Goal: Use online tool/utility: Utilize a website feature to perform a specific function

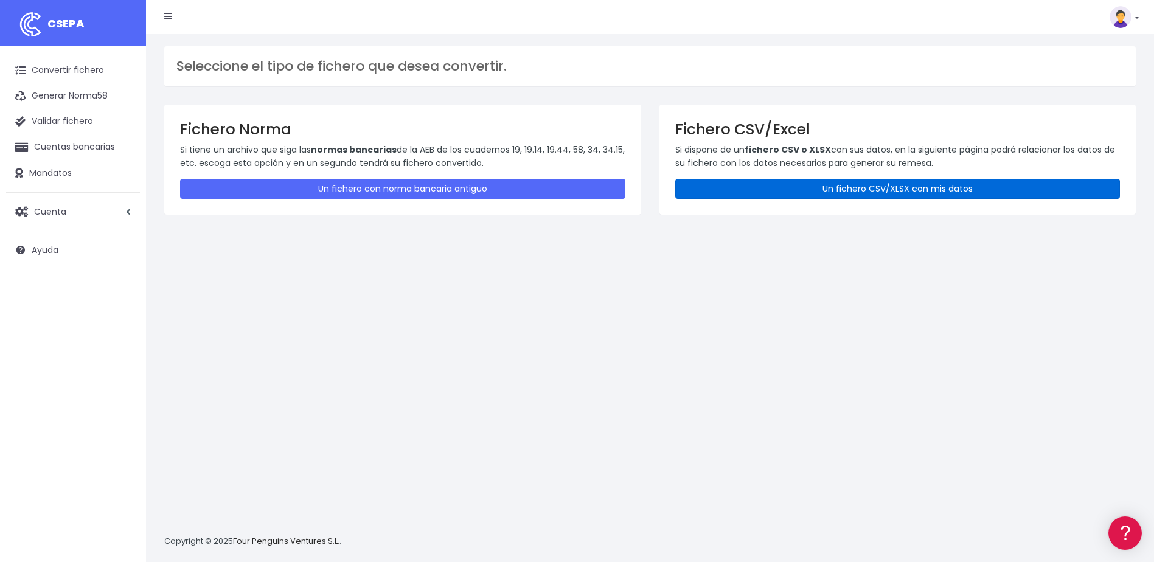
click at [842, 193] on link "Un fichero CSV/XLSX con mis datos" at bounding box center [897, 189] width 445 height 20
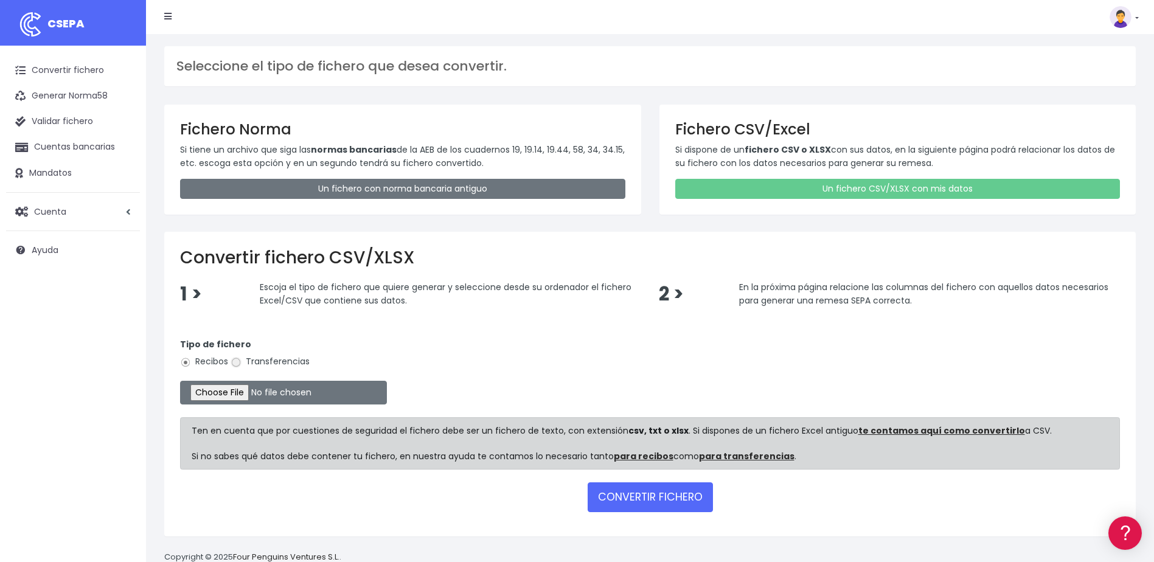
click at [236, 362] on input "Transferencias" at bounding box center [236, 362] width 11 height 11
radio input "true"
click at [243, 392] on input "file" at bounding box center [283, 393] width 207 height 24
type input "C:\fakepath\devoluciones sociedad 0530 con importe total de 4961,46.csv"
click at [627, 497] on button "CONVERTIR FICHERO" at bounding box center [650, 497] width 125 height 29
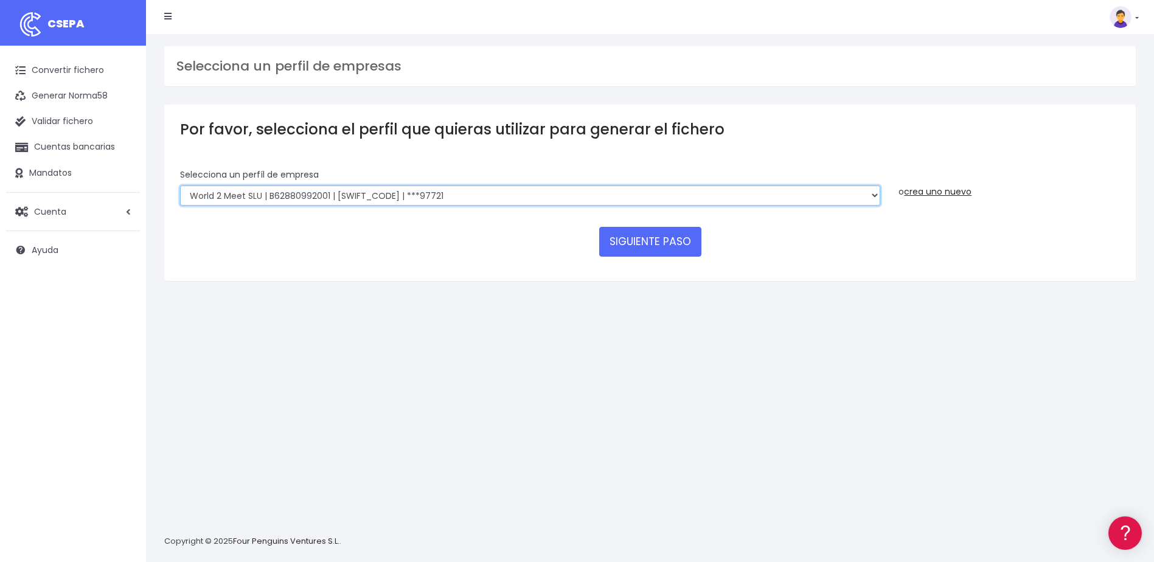
click at [458, 198] on select "World 2 Meet SLU | B62880992001 | BSABESBBXXX | ***97721 WORLD2MEET,S.L.U | B62…" at bounding box center [530, 196] width 700 height 21
select select "2124"
click at [180, 186] on select "World 2 Meet SLU | B62880992001 | BSABESBBXXX | ***97721 WORLD2MEET,S.L.U | B62…" at bounding box center [530, 196] width 700 height 21
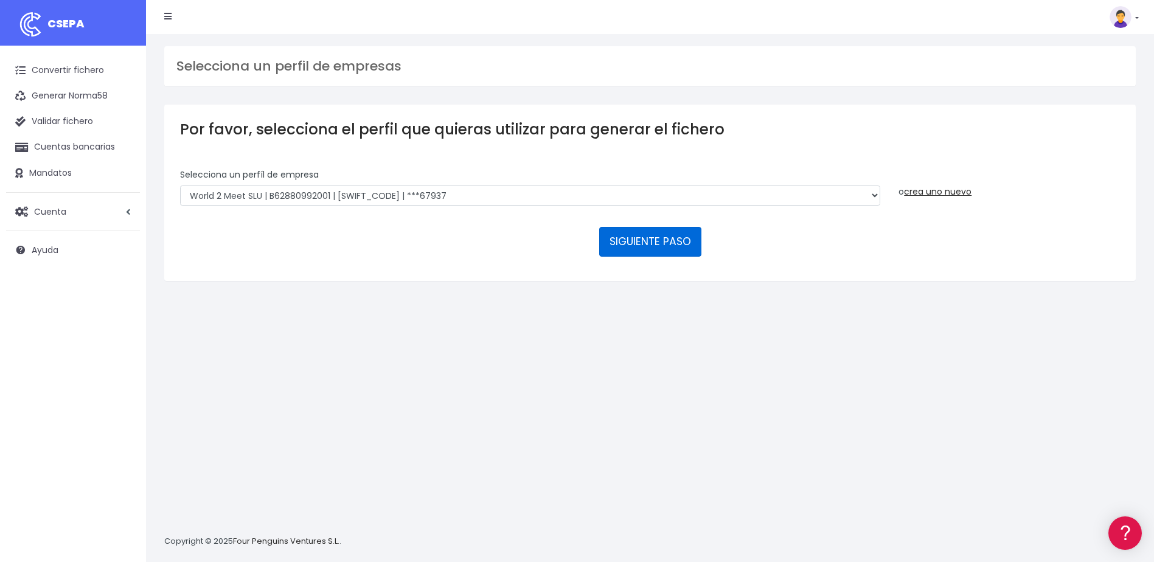
click at [668, 244] on button "SIGUIENTE PASO" at bounding box center [650, 241] width 102 height 29
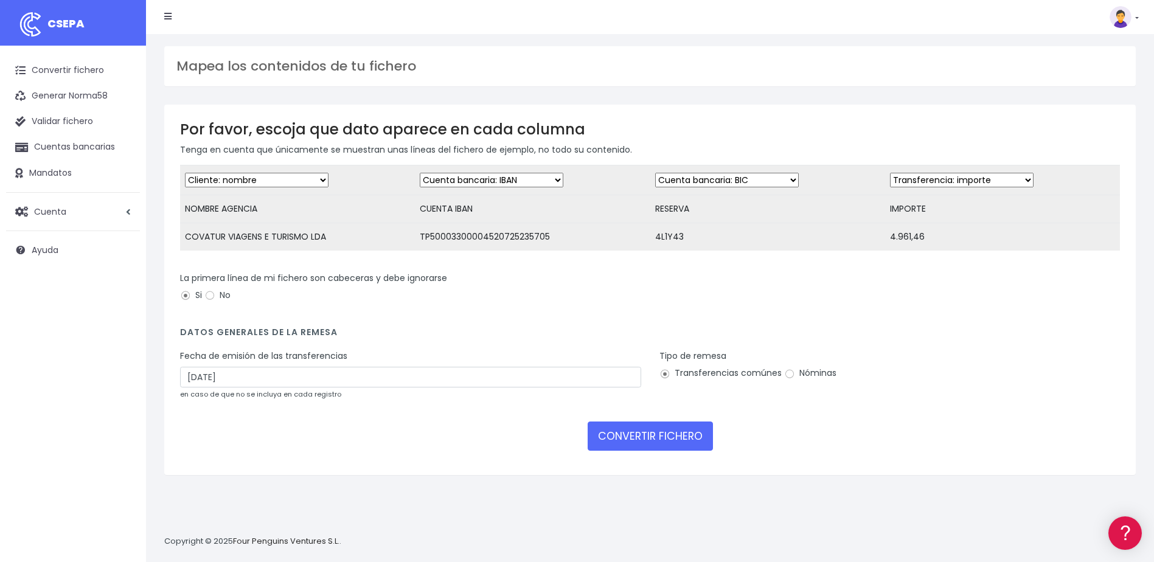
click at [787, 176] on select "Desechar campo Cliente: nombre Cliente: DNI Cliente: Email Cliente: referencia …" at bounding box center [727, 180] width 144 height 15
select select "iban"
click at [655, 173] on select "Desechar campo Cliente: nombre Cliente: DNI Cliente: Email Cliente: referencia …" at bounding box center [727, 180] width 144 height 15
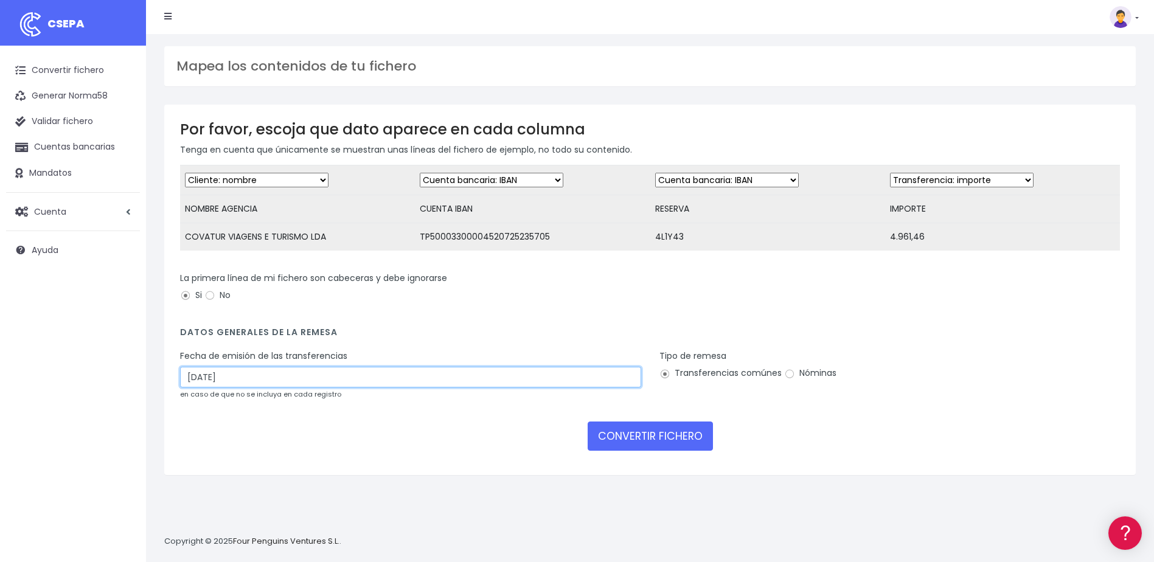
click at [196, 386] on input "27/09/2025" at bounding box center [410, 377] width 461 height 21
type input "25/09/2025"
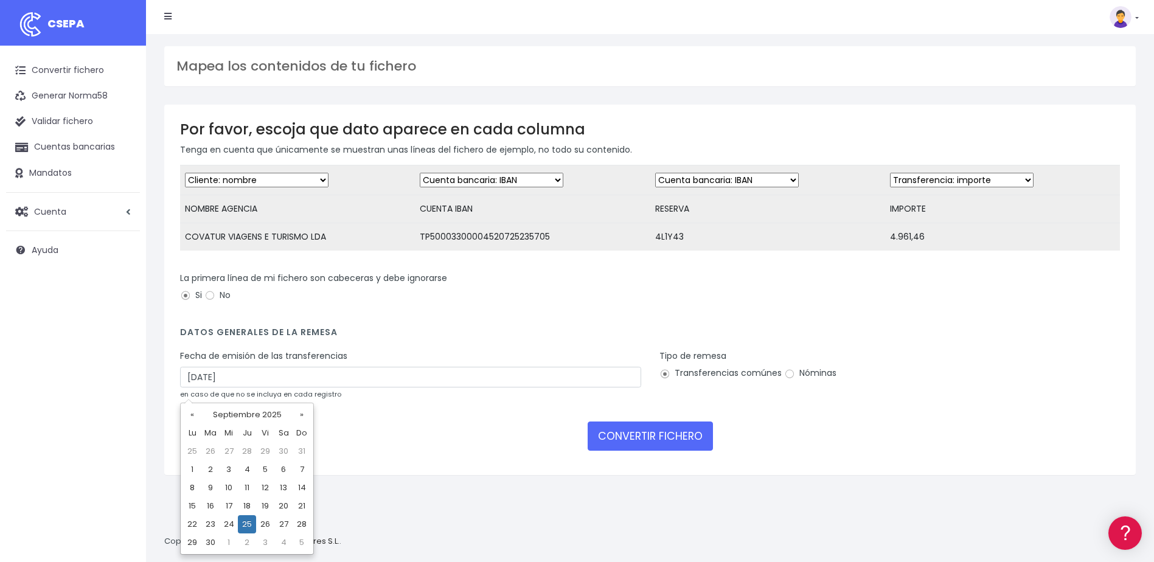
click at [474, 433] on div "CONVERTIR FICHERO" at bounding box center [650, 436] width 940 height 29
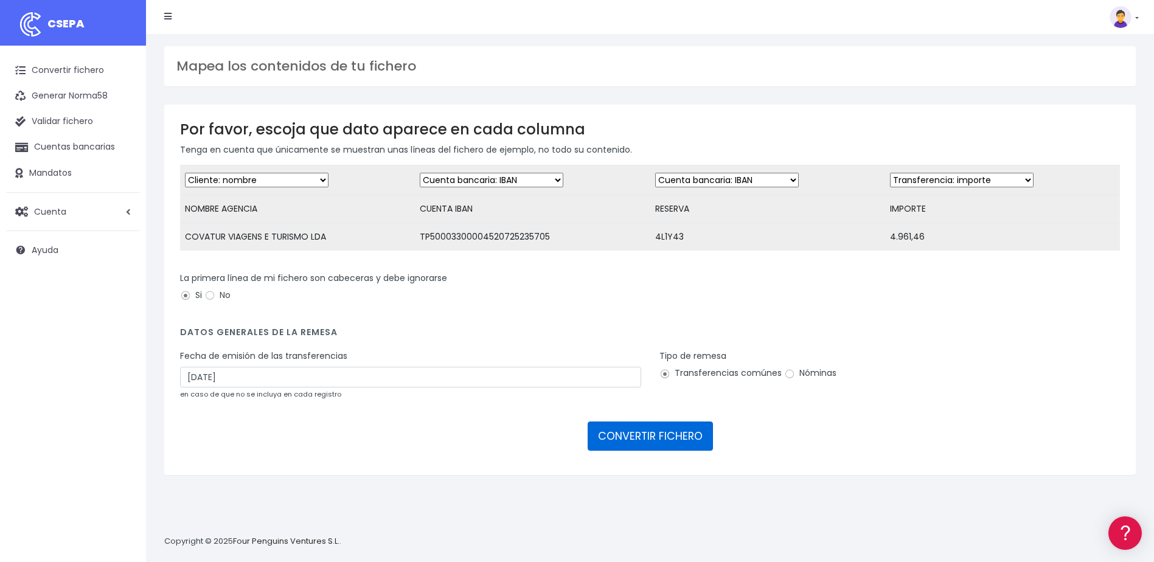
click at [665, 451] on button "CONVERTIR FICHERO" at bounding box center [650, 436] width 125 height 29
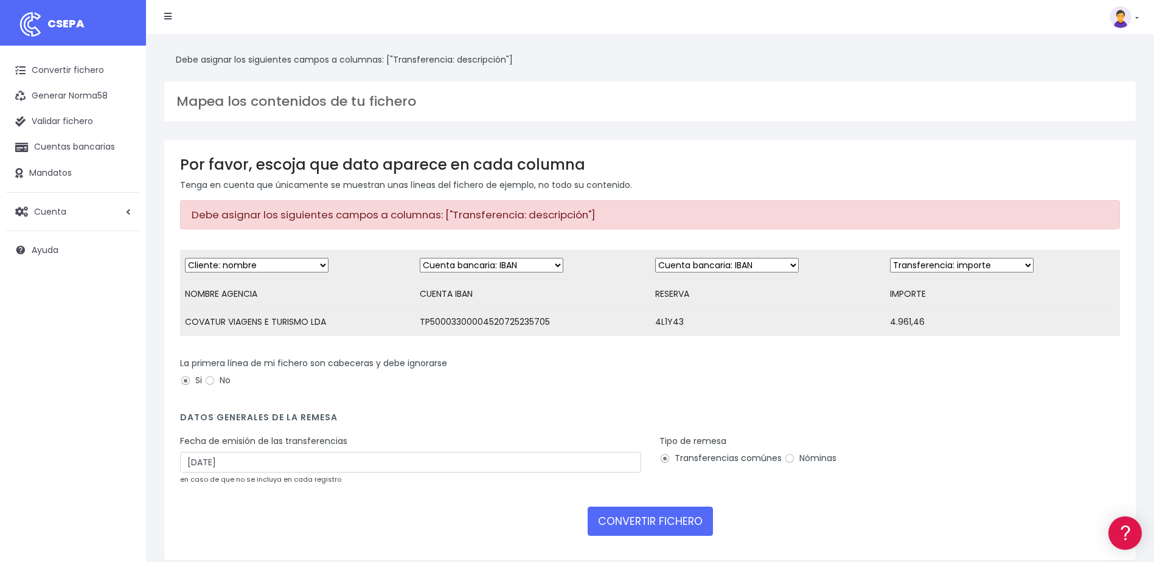
click at [755, 260] on select "Desechar campo Cliente: nombre Cliente: DNI Cliente: Email Cliente: referencia …" at bounding box center [727, 265] width 144 height 15
select select "description"
click at [655, 258] on select "Desechar campo Cliente: nombre Cliente: DNI Cliente: Email Cliente: referencia …" at bounding box center [727, 265] width 144 height 15
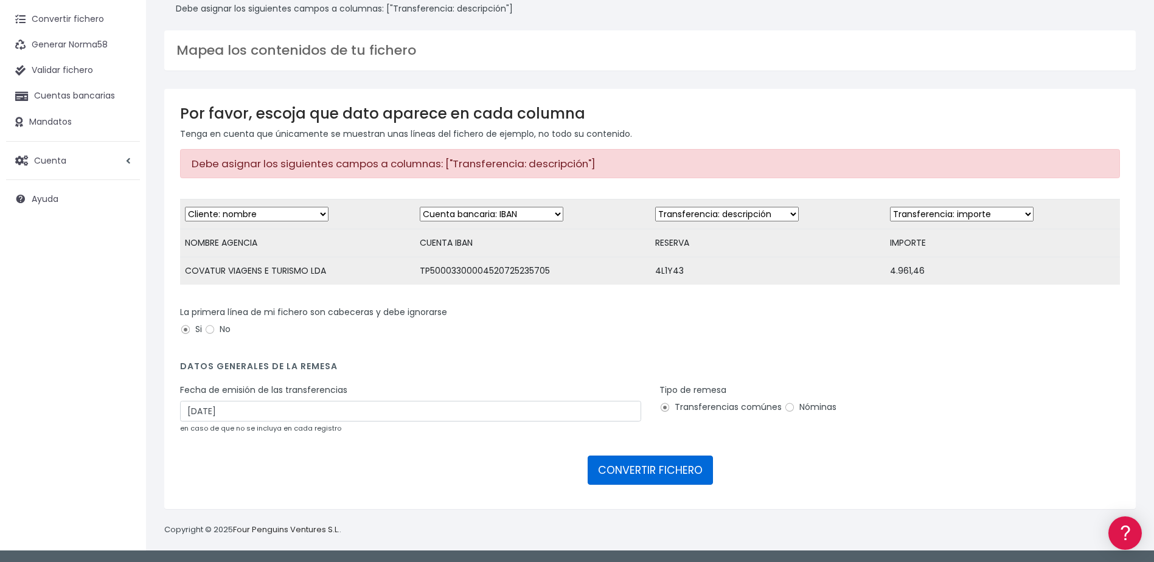
click at [640, 479] on button "CONVERTIR FICHERO" at bounding box center [650, 470] width 125 height 29
